Goal: Find contact information: Find contact information

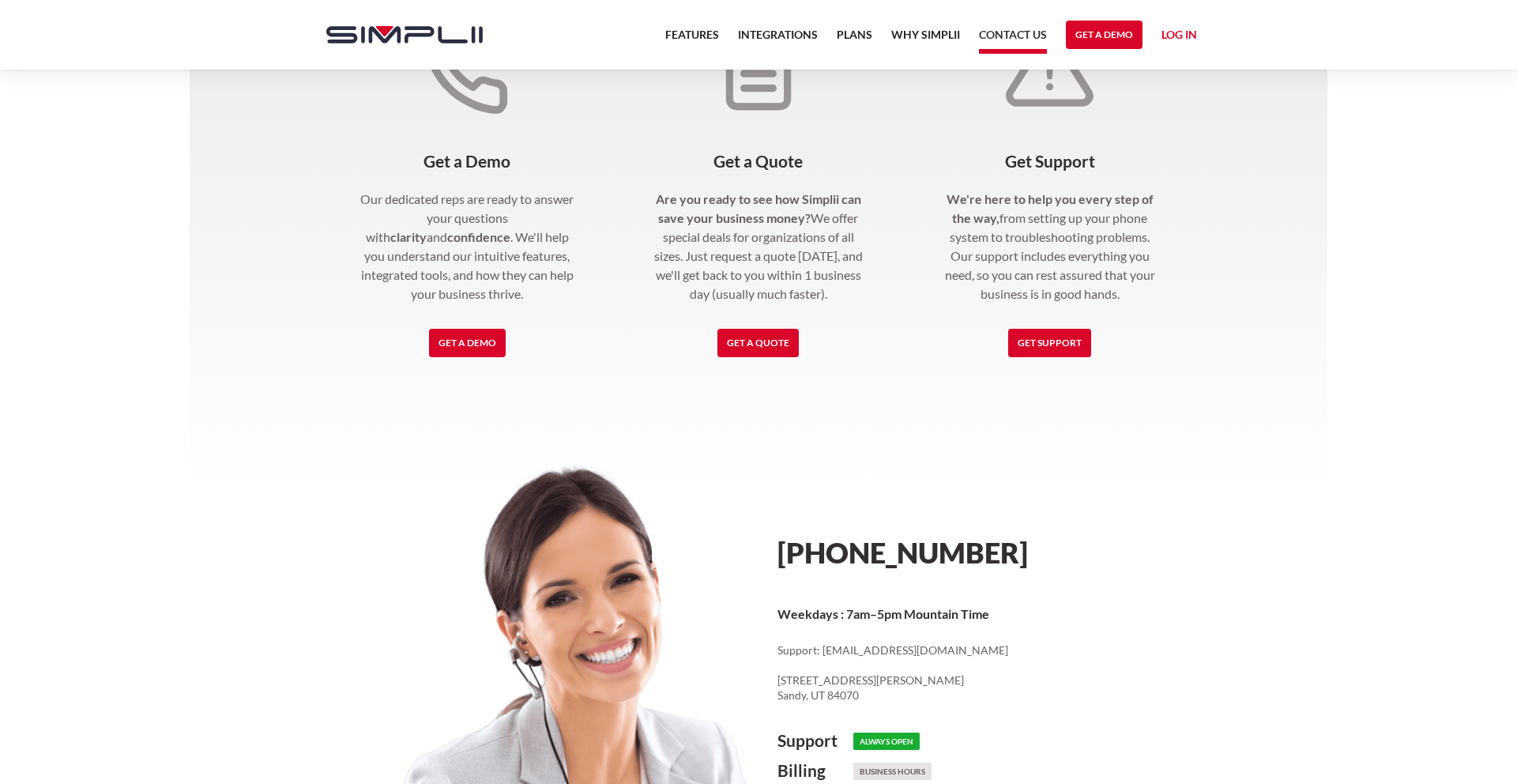
scroll to position [671, 0]
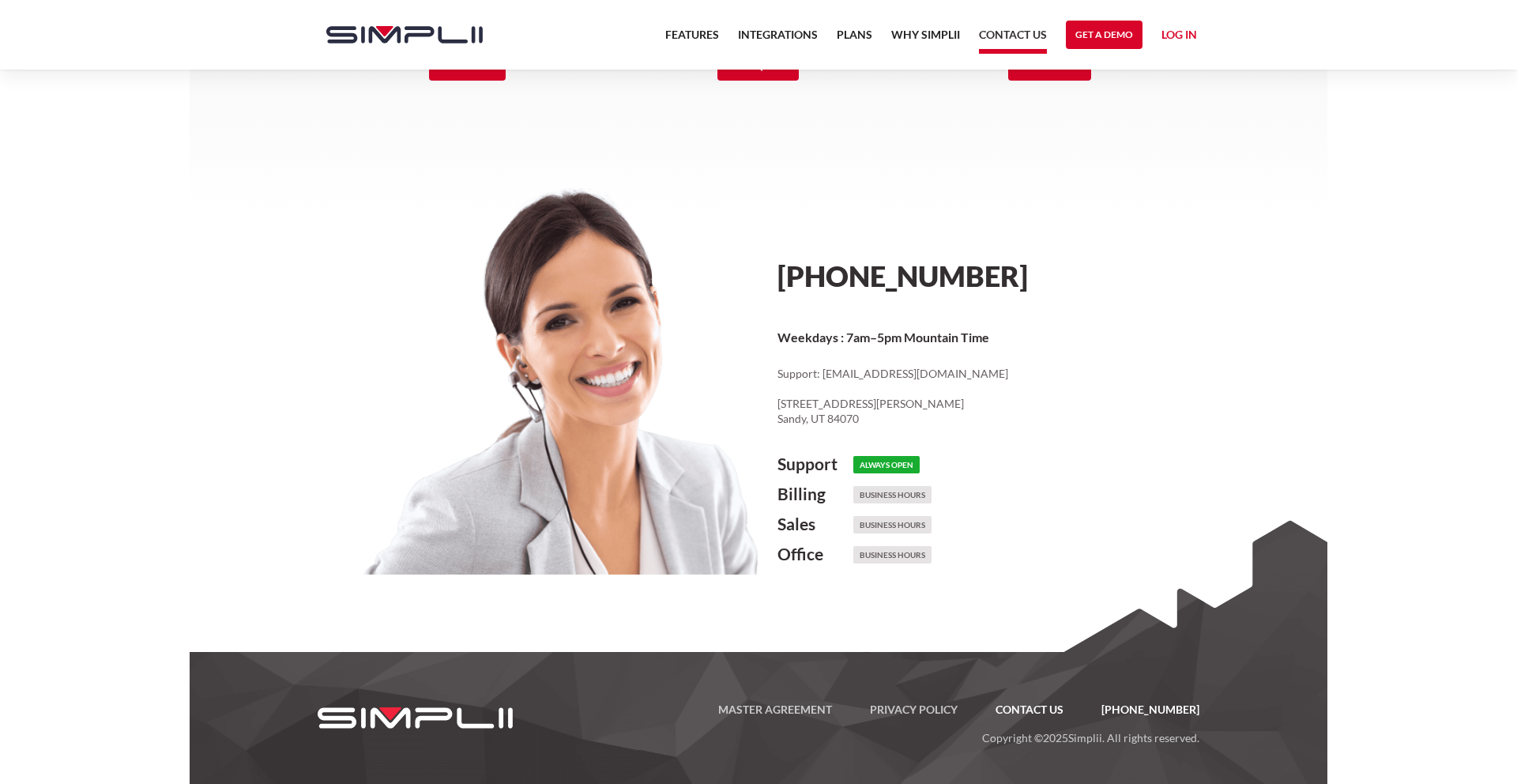
click at [1050, 710] on link "Contact US" at bounding box center [1030, 710] width 106 height 19
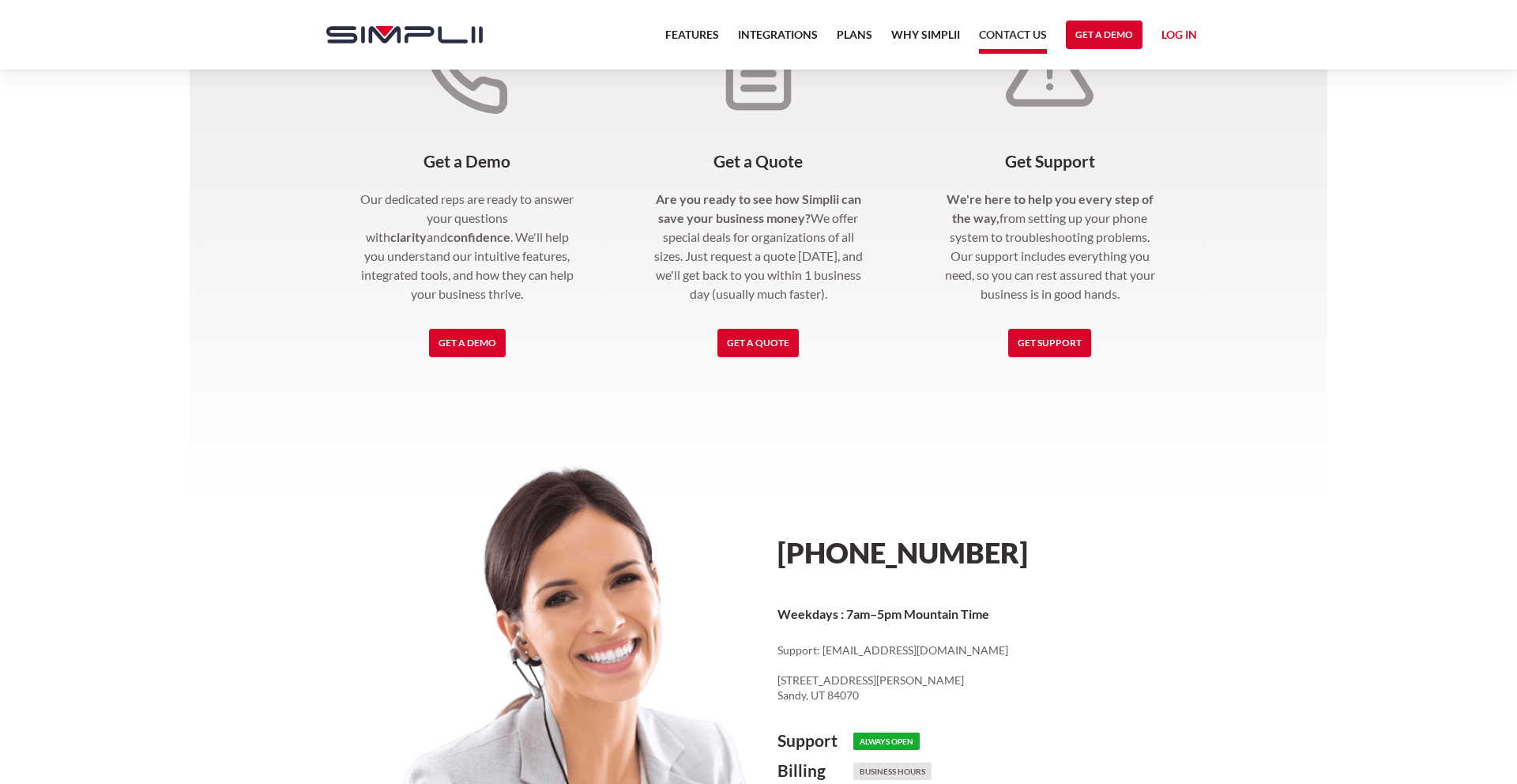
scroll to position [671, 0]
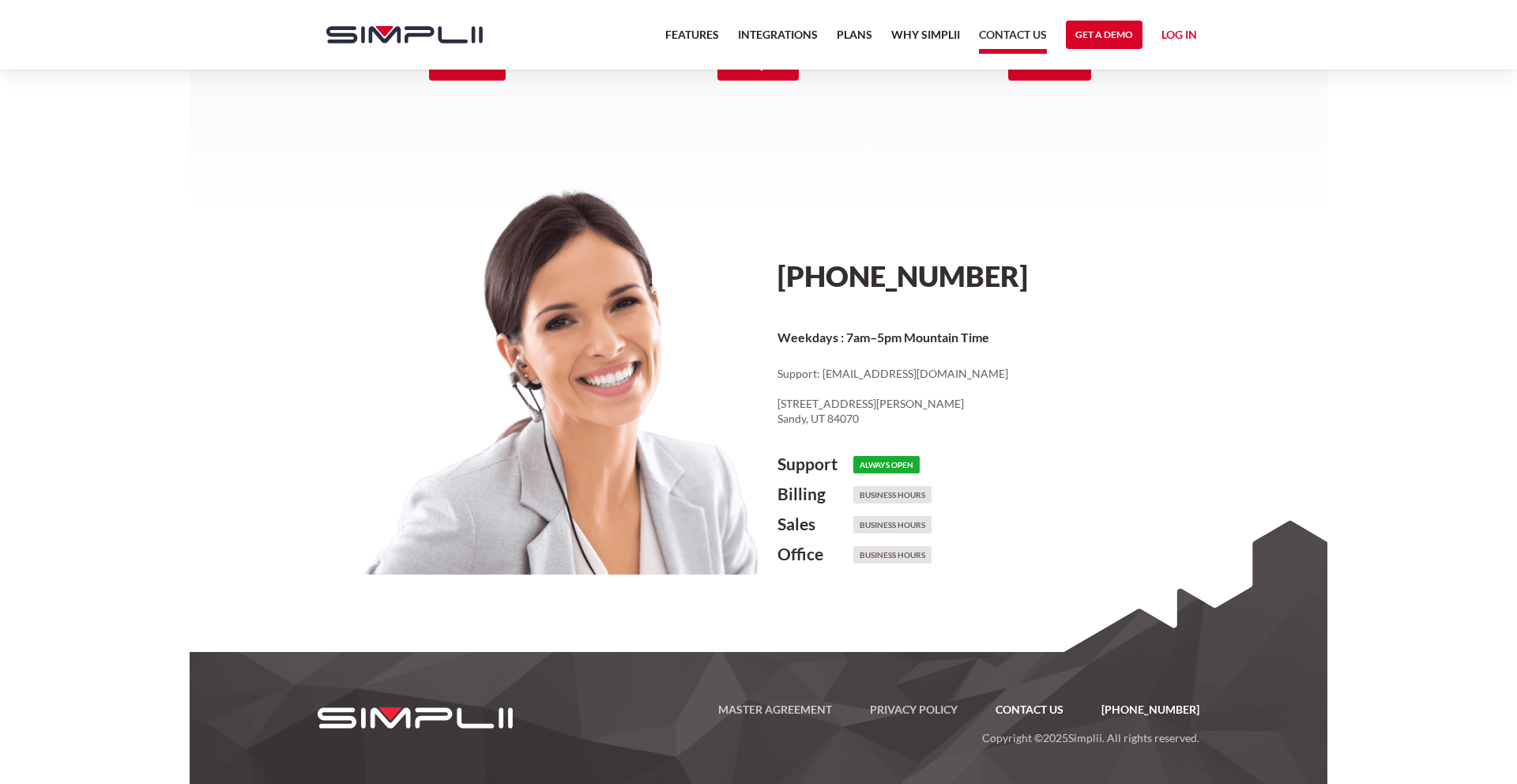
click at [1050, 710] on link "Contact US" at bounding box center [1030, 710] width 106 height 19
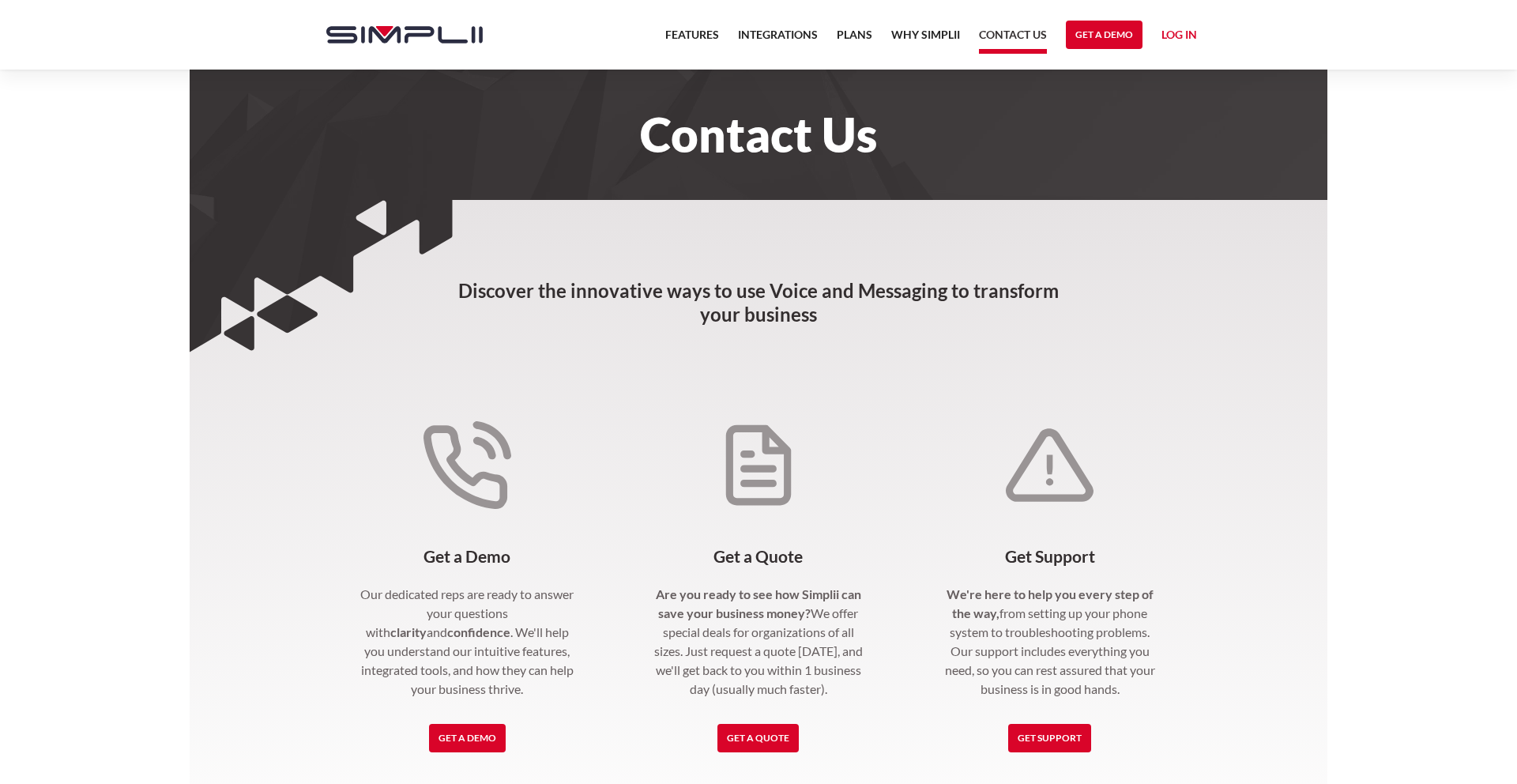
scroll to position [395, 0]
